Goal: Task Accomplishment & Management: Manage account settings

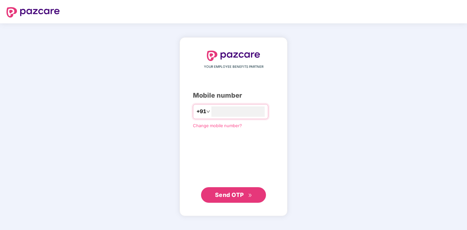
type input "**********"
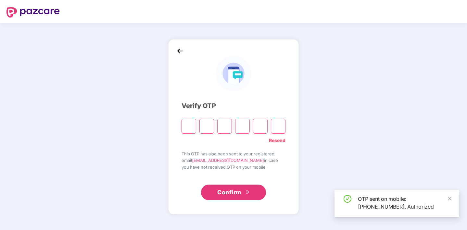
type input "*"
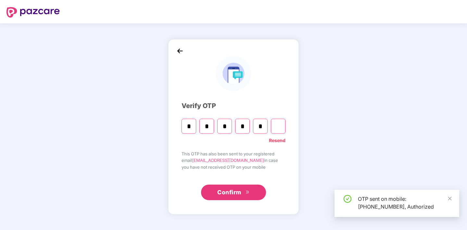
type input "*"
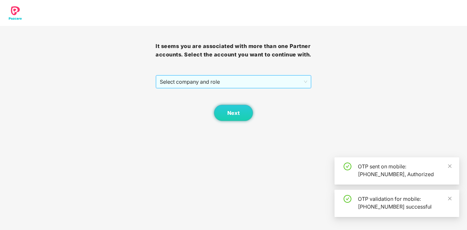
click at [230, 88] on span "Select company and role" at bounding box center [233, 82] width 147 height 12
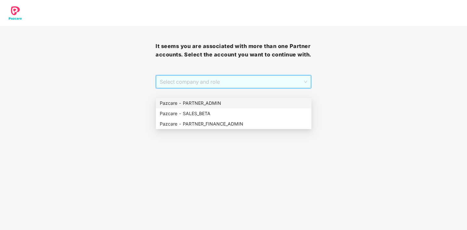
click at [220, 87] on span "Select company and role" at bounding box center [233, 82] width 147 height 12
click at [309, 58] on h3 "It seems you are associated with more than one Partner accounts. Select the acc…" at bounding box center [234, 50] width 156 height 17
